Goal: Check status: Check status

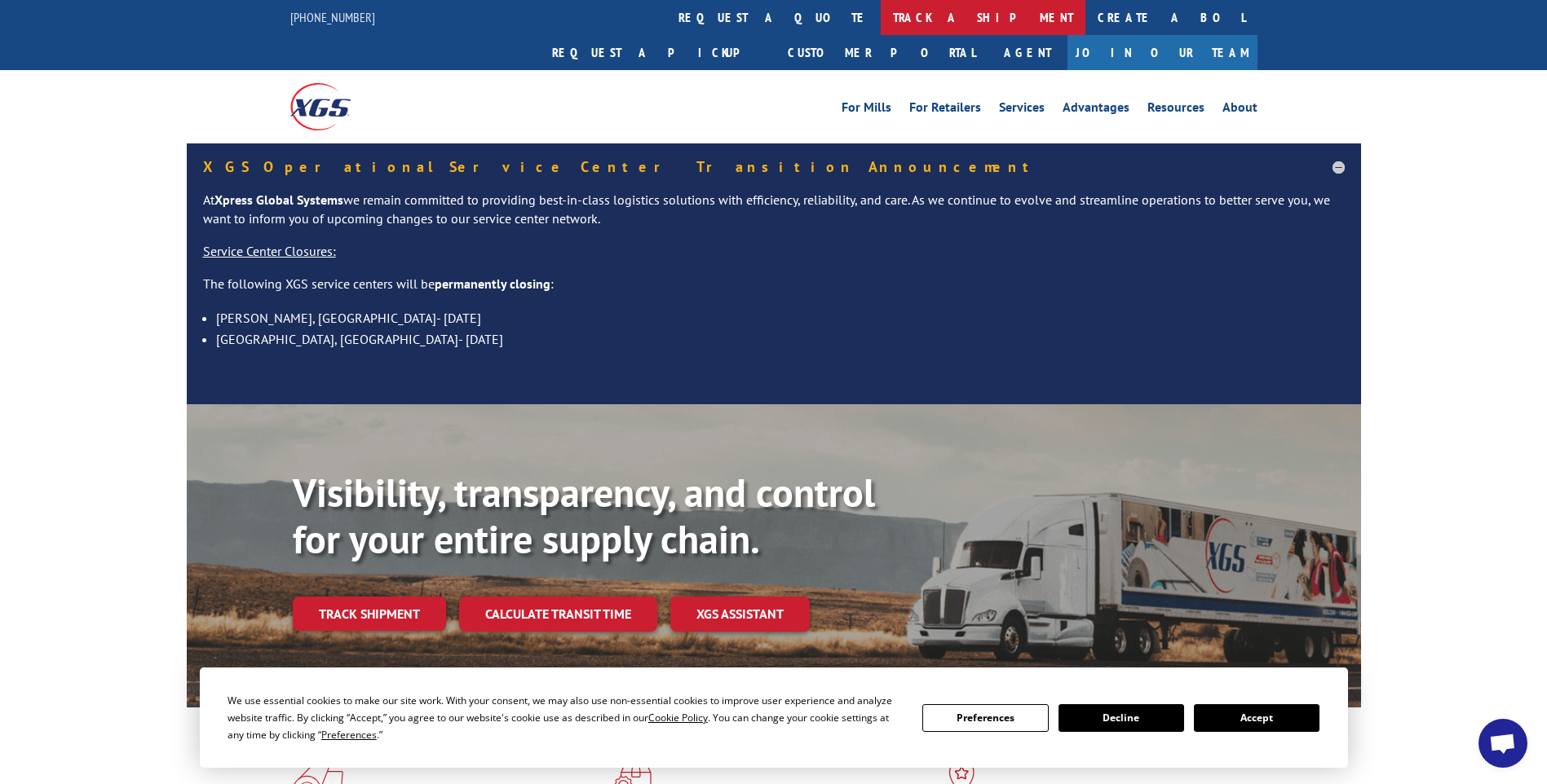
click at [881, 25] on link "track a shipment" at bounding box center [983, 17] width 205 height 35
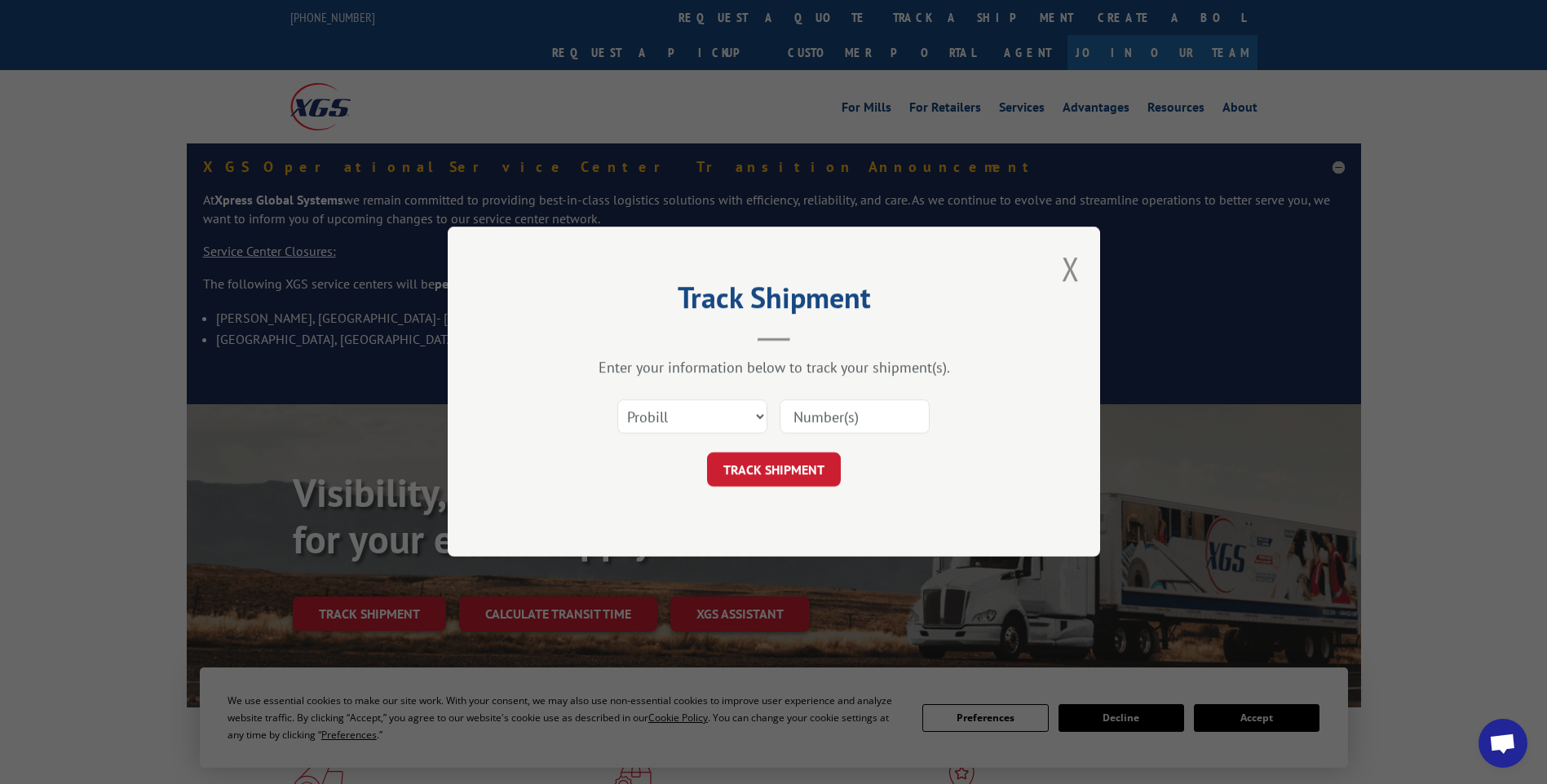
click at [843, 411] on input at bounding box center [855, 417] width 150 height 34
type input "526233217"
click at [782, 468] on button "TRACK SHIPMENT" at bounding box center [773, 471] width 133 height 34
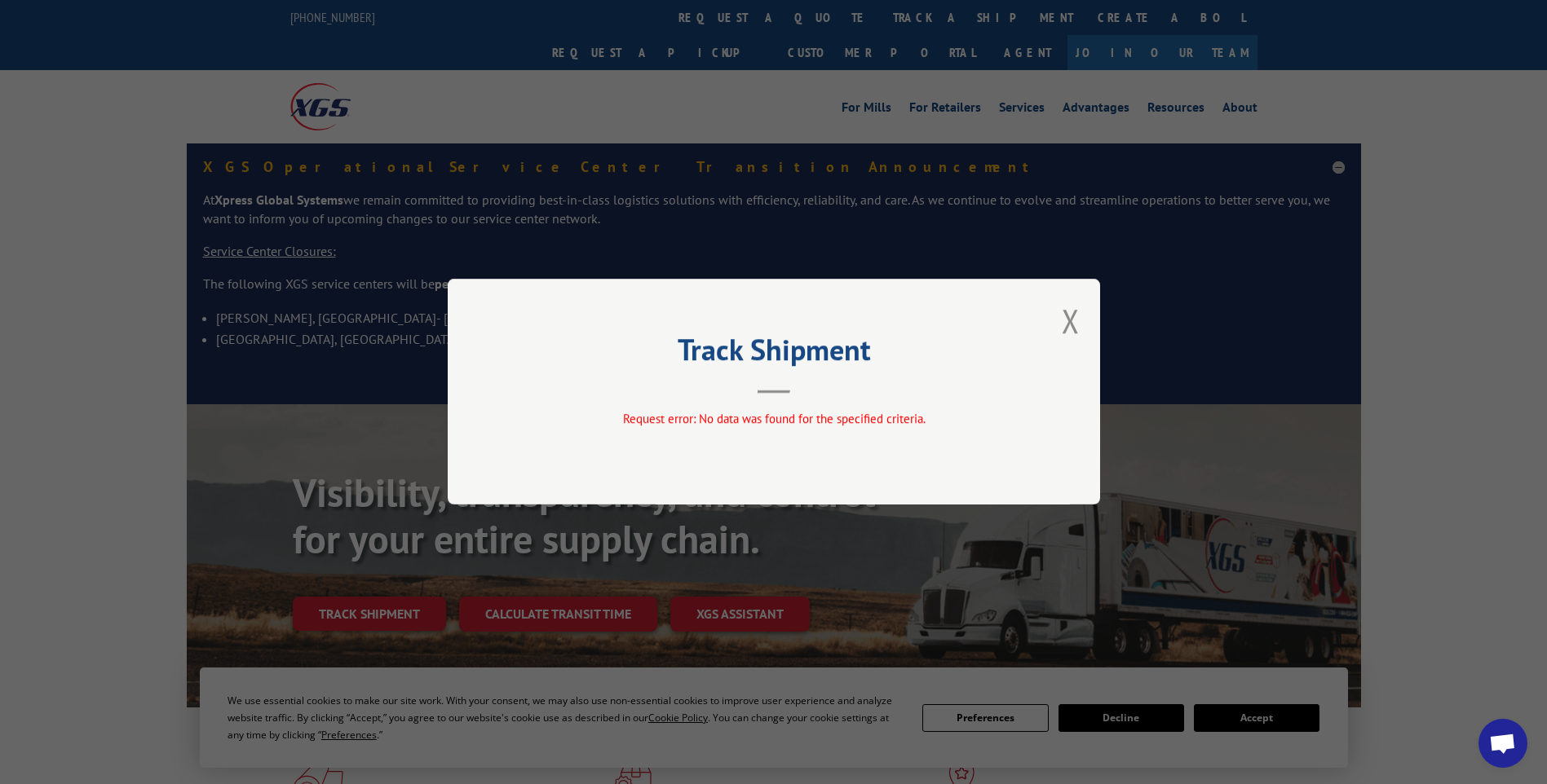
click at [1051, 307] on div "Track Shipment Request error: No data was found for the specified criteria." at bounding box center [774, 392] width 652 height 226
click at [1064, 314] on button "Close modal" at bounding box center [1070, 320] width 18 height 43
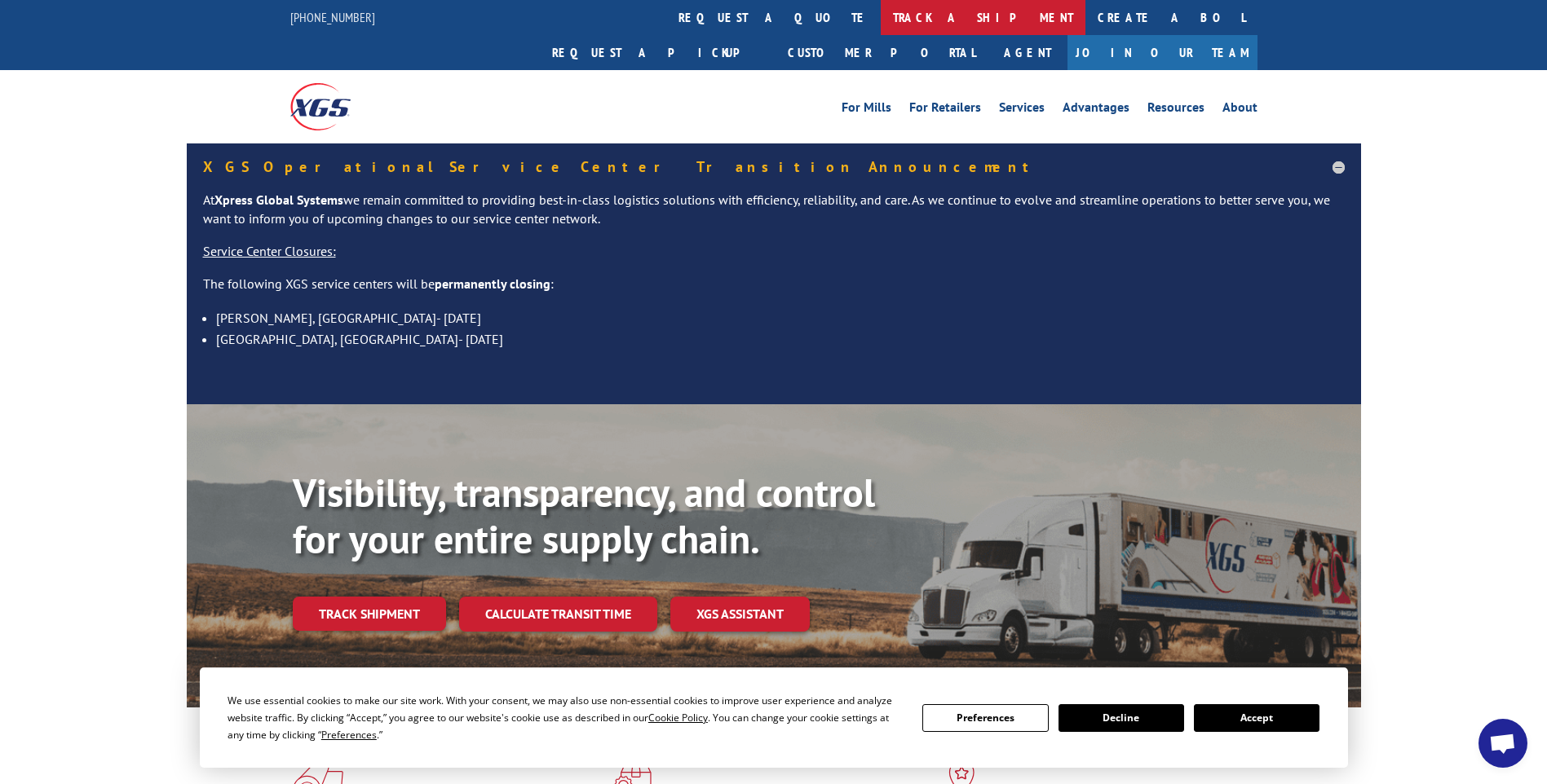
click at [881, 14] on link "track a shipment" at bounding box center [983, 17] width 205 height 35
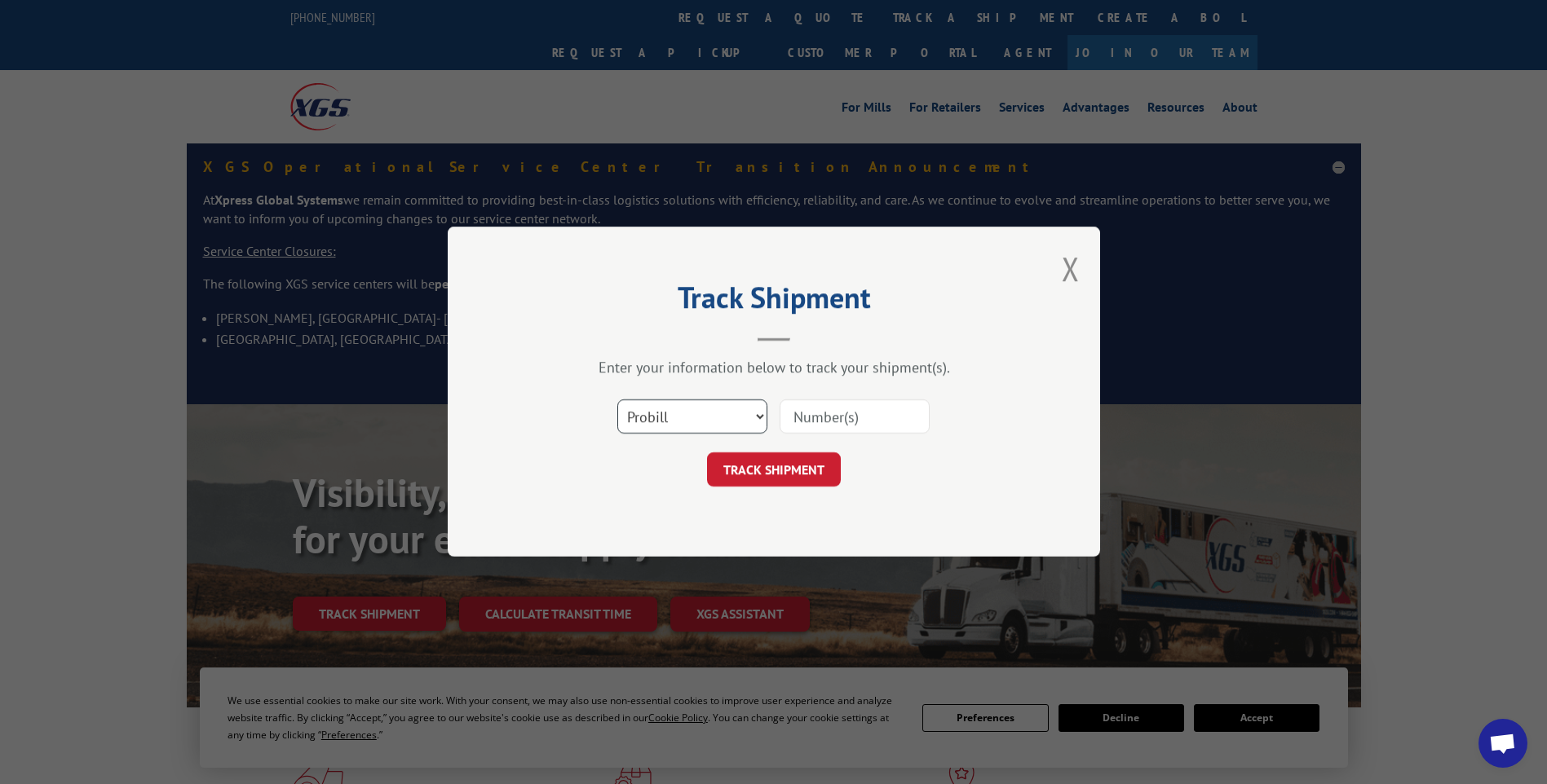
click at [757, 420] on select "Select category... Probill BOL PO" at bounding box center [692, 417] width 150 height 34
select select "po"
click at [618, 400] on select "Select category... Probill BOL PO" at bounding box center [692, 417] width 150 height 34
click at [816, 421] on input at bounding box center [855, 417] width 150 height 34
click at [828, 415] on input "RMA" at bounding box center [855, 417] width 150 height 34
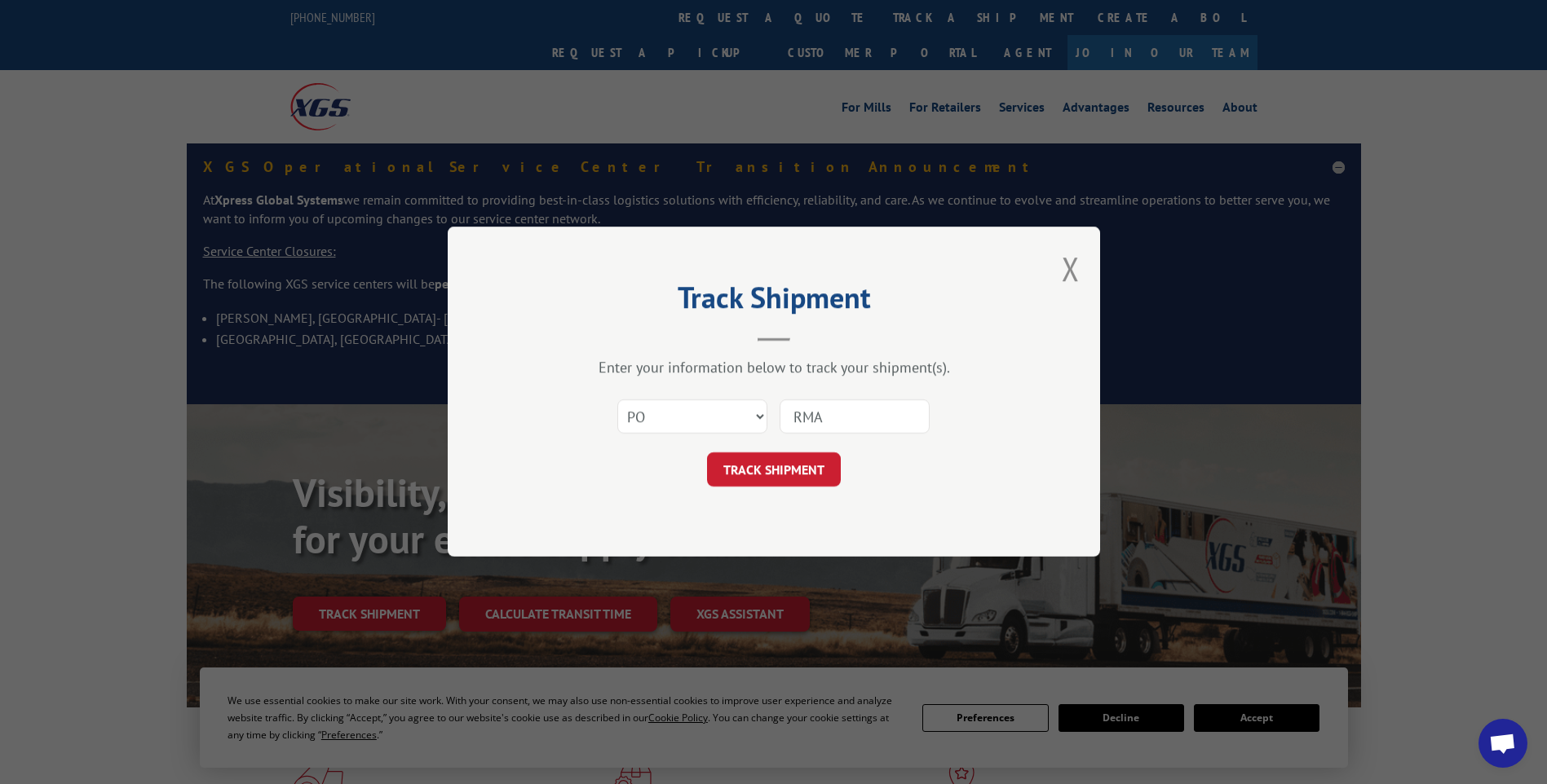
type input "RMA#303517"
click at [744, 483] on button "TRACK SHIPMENT" at bounding box center [773, 471] width 133 height 34
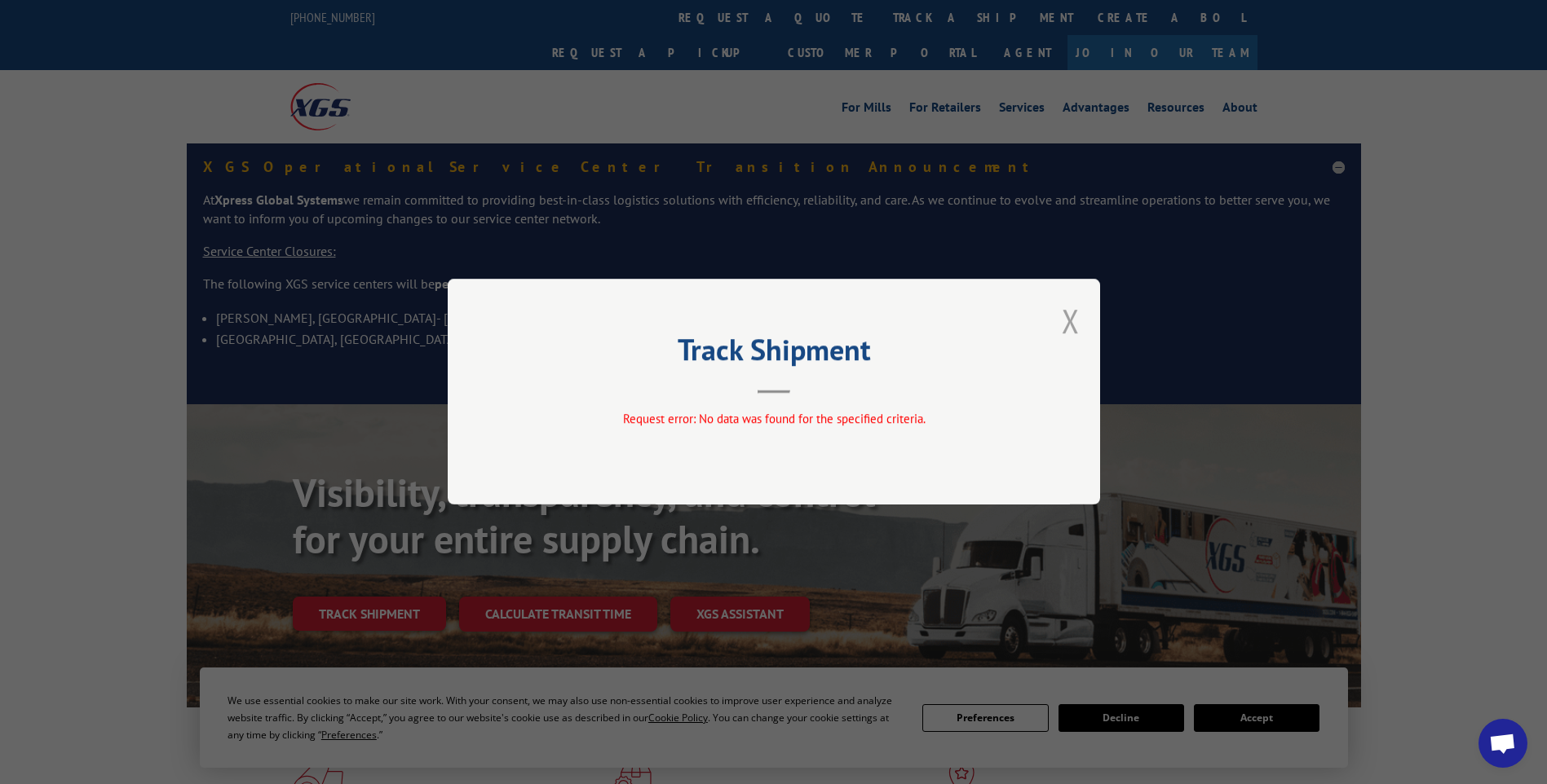
click at [1078, 326] on button "Close modal" at bounding box center [1070, 320] width 18 height 43
